Goal: Find specific page/section: Find specific page/section

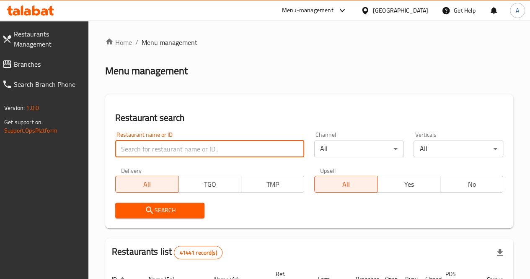
click at [174, 152] on input "search" at bounding box center [209, 148] width 189 height 17
type input ","
type input "meals house"
click button "Search" at bounding box center [160, 209] width 90 height 15
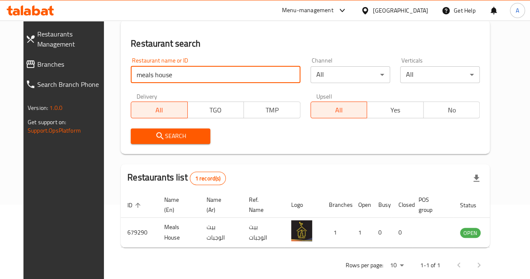
scroll to position [75, 0]
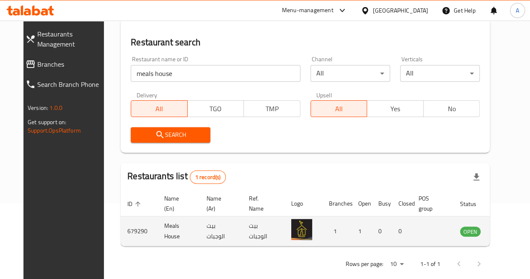
click at [160, 230] on td "Meals House" at bounding box center [178, 231] width 42 height 30
click at [504, 230] on icon "enhanced table" at bounding box center [508, 231] width 9 height 7
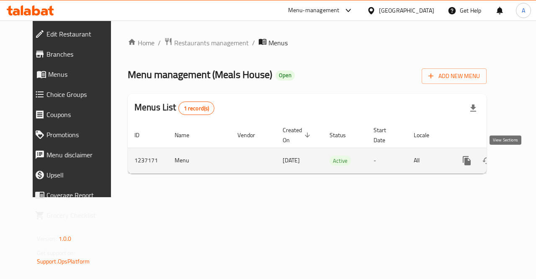
click at [522, 163] on icon "enhanced table" at bounding box center [527, 160] width 10 height 10
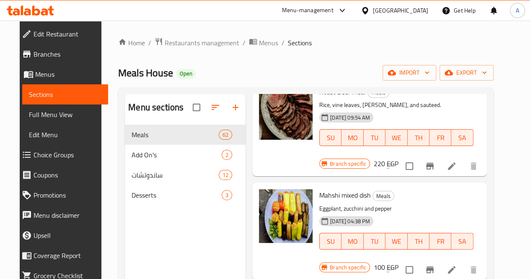
scroll to position [56, 0]
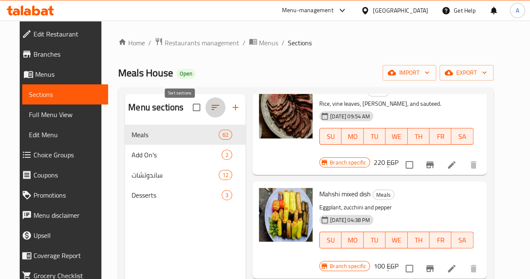
click at [205, 117] on button "button" at bounding box center [215, 107] width 20 height 20
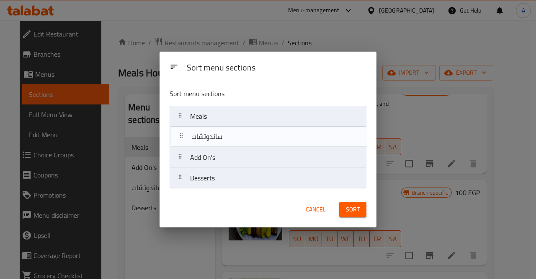
drag, startPoint x: 217, startPoint y: 156, endPoint x: 218, endPoint y: 124, distance: 31.9
click at [218, 124] on nav "Meals Add On's ساندوتشات Desserts" at bounding box center [268, 147] width 197 height 83
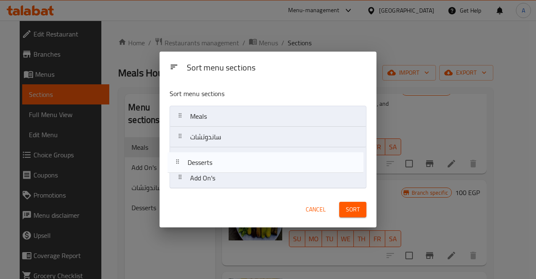
drag, startPoint x: 223, startPoint y: 181, endPoint x: 220, endPoint y: 163, distance: 18.7
click at [220, 163] on nav "Meals ساندوتشات Add On's Desserts" at bounding box center [268, 147] width 197 height 83
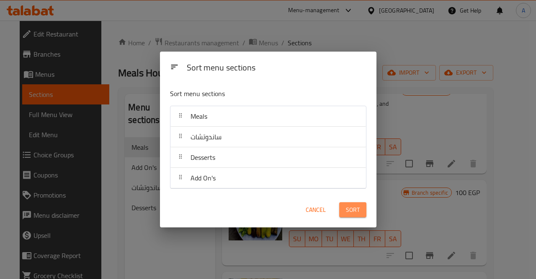
click at [359, 210] on span "Sort" at bounding box center [353, 209] width 14 height 10
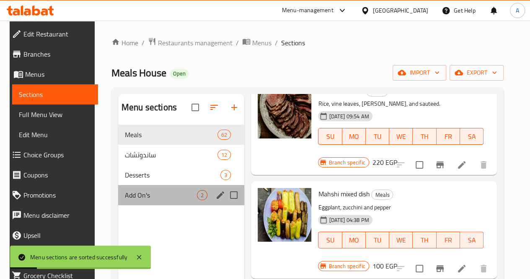
click at [175, 205] on div "Add On's 2" at bounding box center [181, 195] width 126 height 20
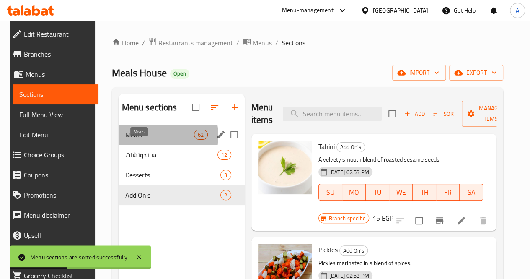
click at [146, 139] on span "Meals" at bounding box center [159, 134] width 69 height 10
